Goal: Task Accomplishment & Management: Manage account settings

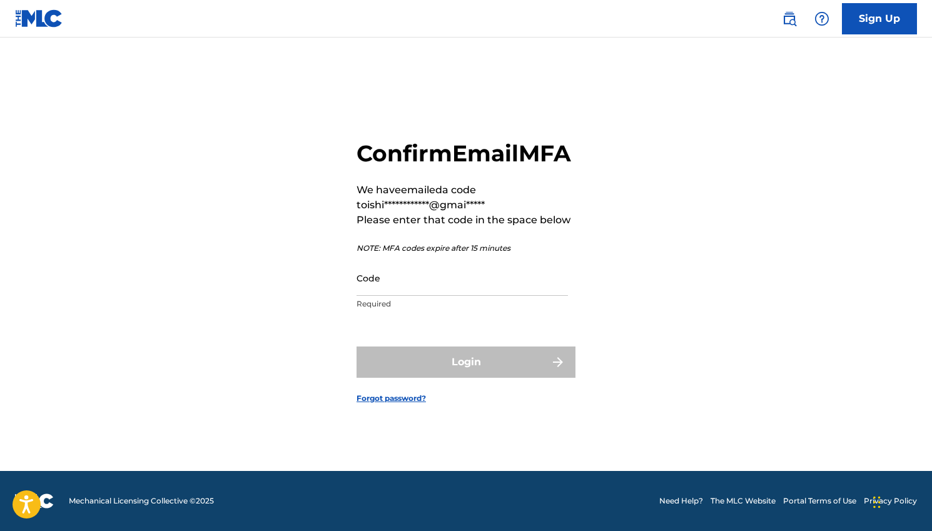
click at [418, 295] on input "Code" at bounding box center [461, 278] width 211 height 36
paste input "178739"
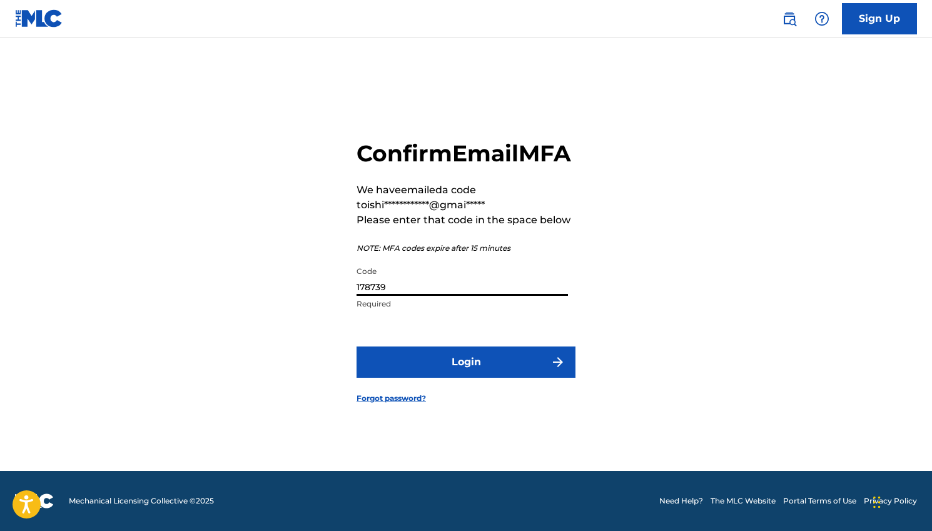
type input "178739"
click at [456, 393] on form "**********" at bounding box center [465, 262] width 219 height 418
click at [465, 378] on button "Login" at bounding box center [465, 361] width 219 height 31
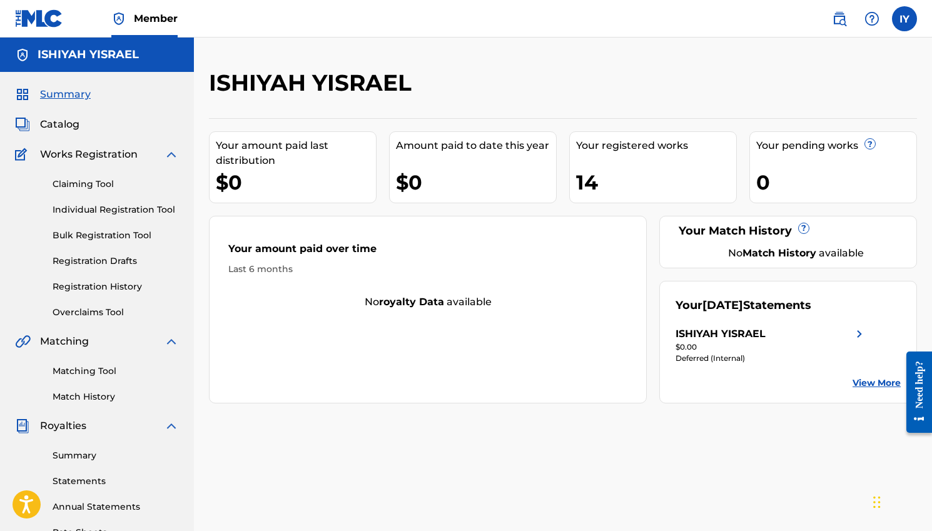
click at [870, 382] on link "View More" at bounding box center [876, 382] width 48 height 13
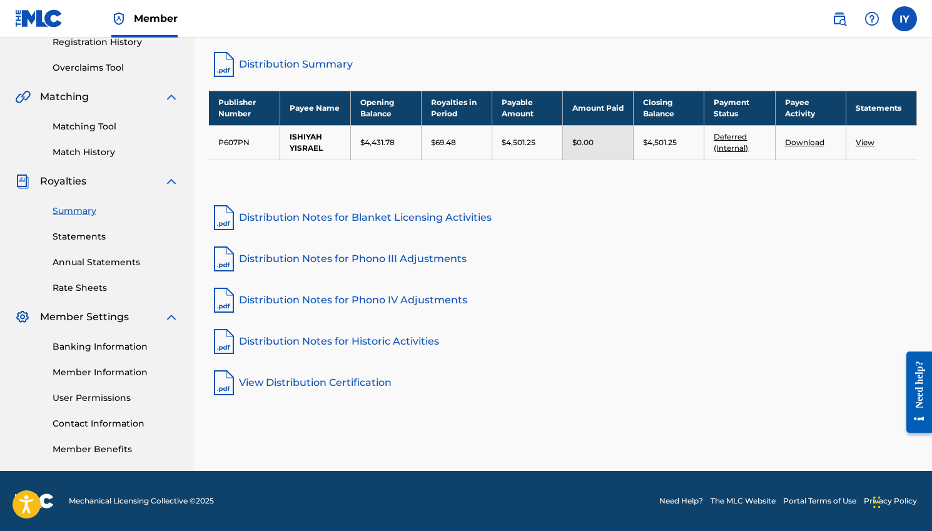
scroll to position [244, 0]
